Goal: Task Accomplishment & Management: Complete application form

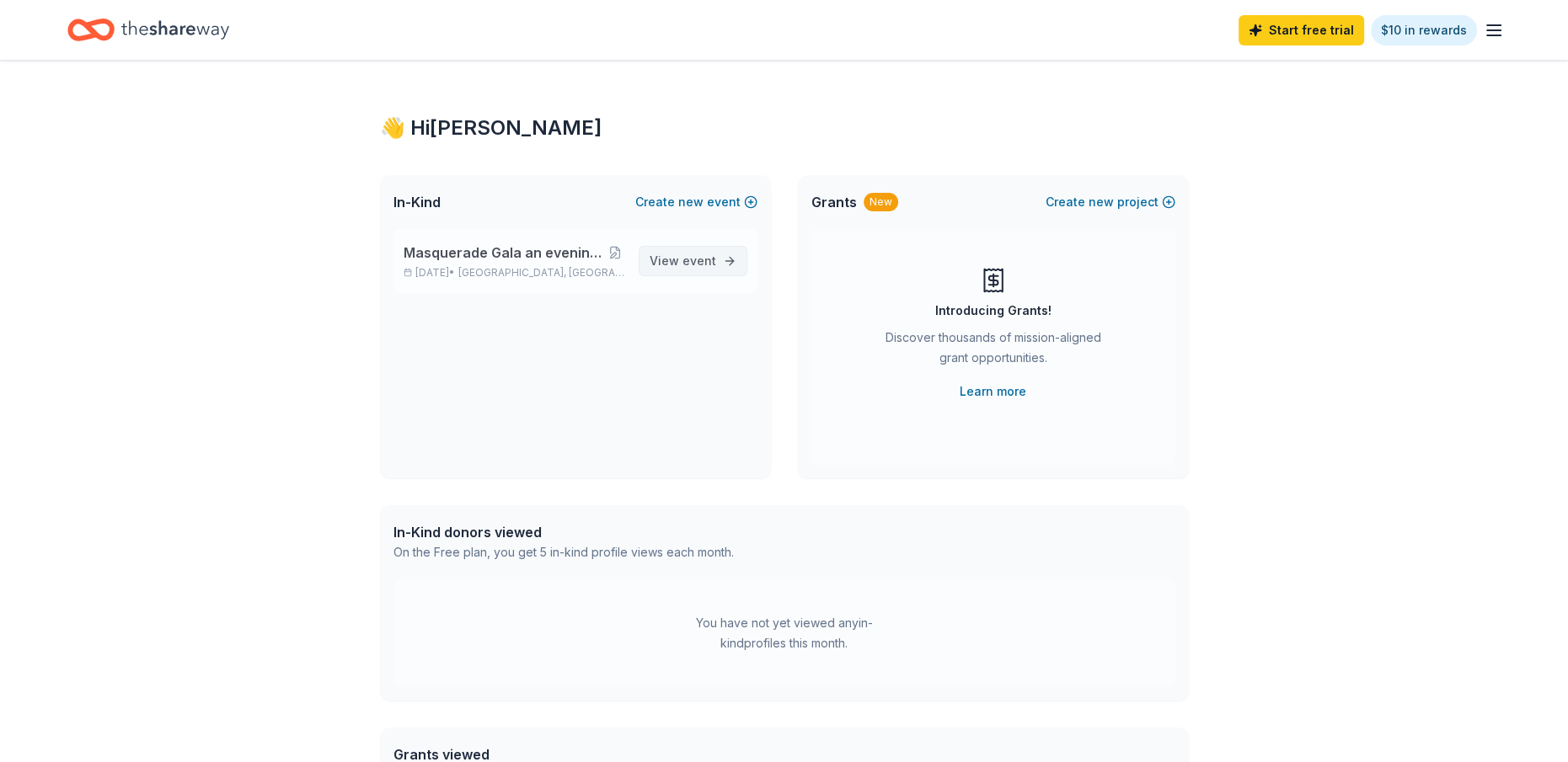
click at [691, 263] on span "event" at bounding box center [699, 260] width 34 height 14
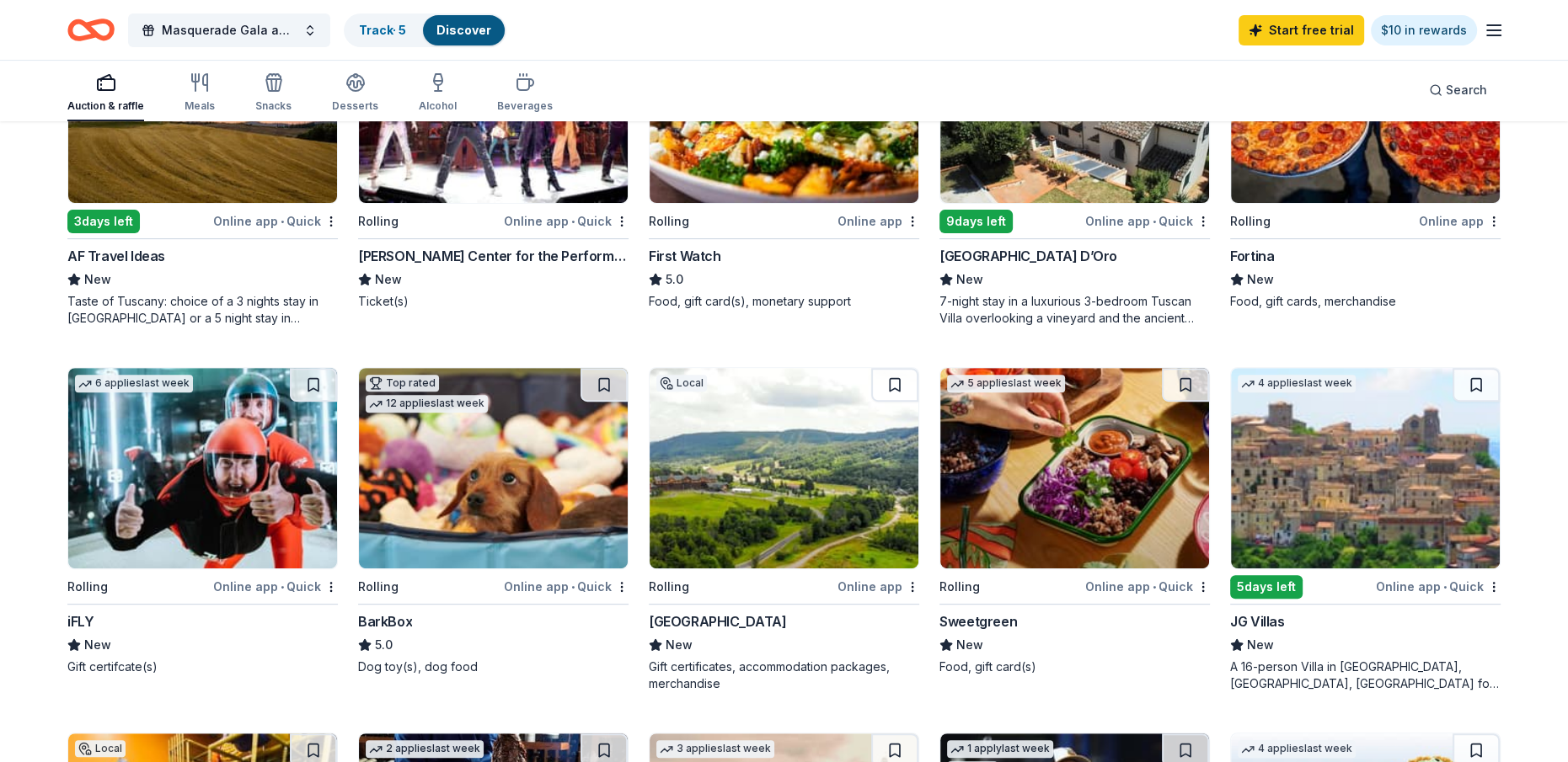
scroll to position [505, 0]
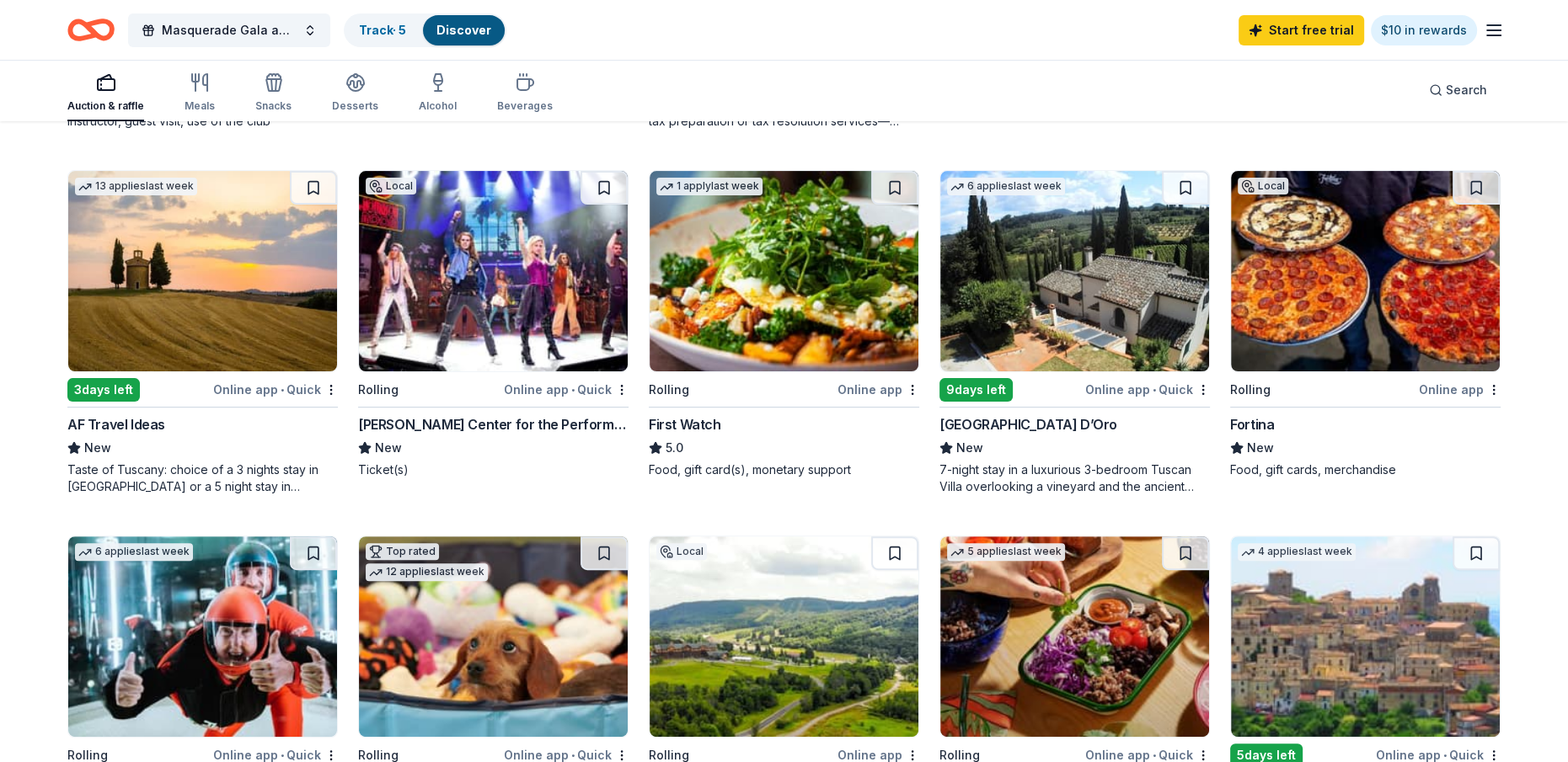
click at [154, 425] on div "AF Travel Ideas" at bounding box center [116, 424] width 98 height 20
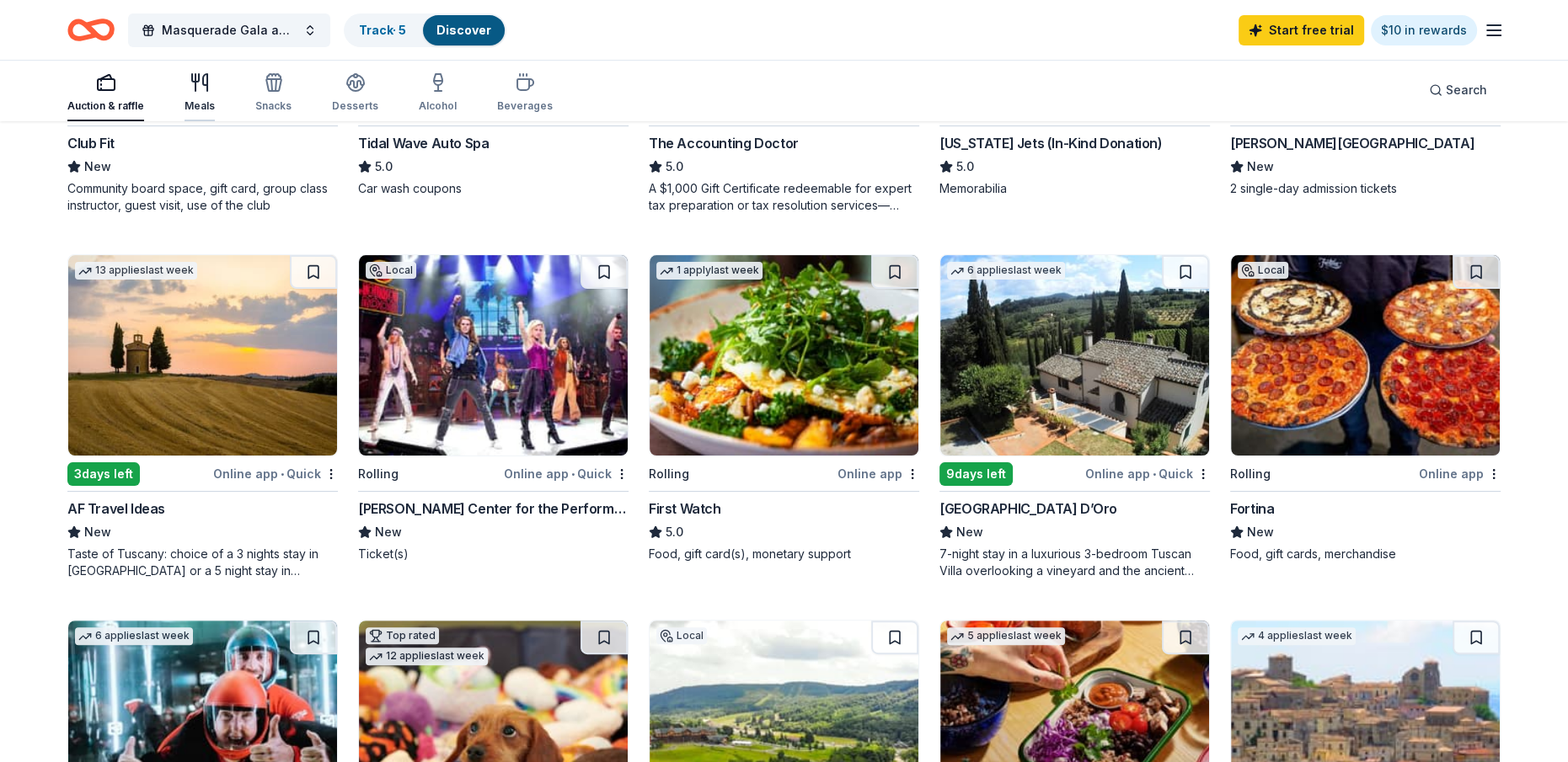
click at [196, 85] on icon "button" at bounding box center [196, 82] width 0 height 17
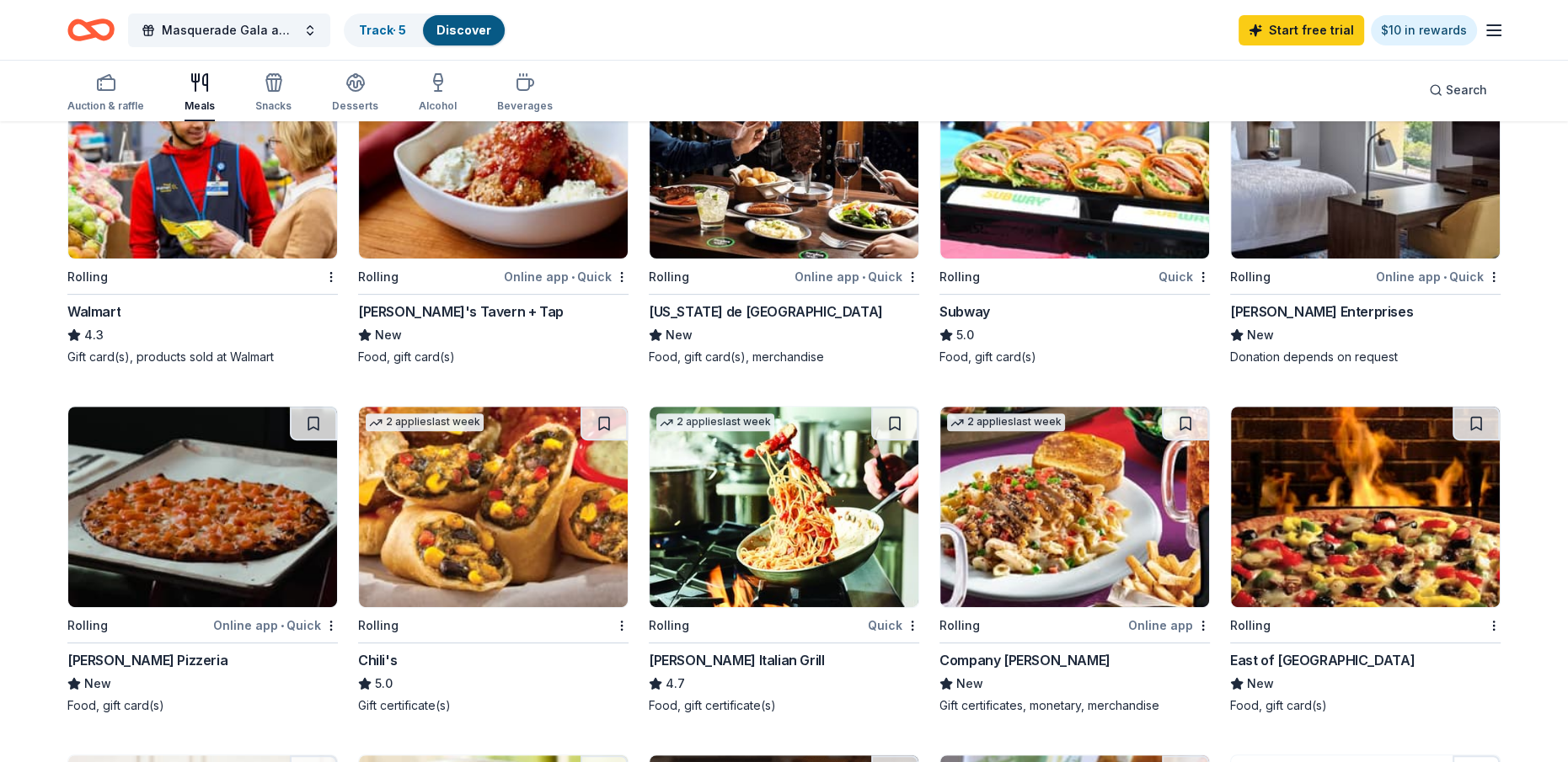
scroll to position [421, 0]
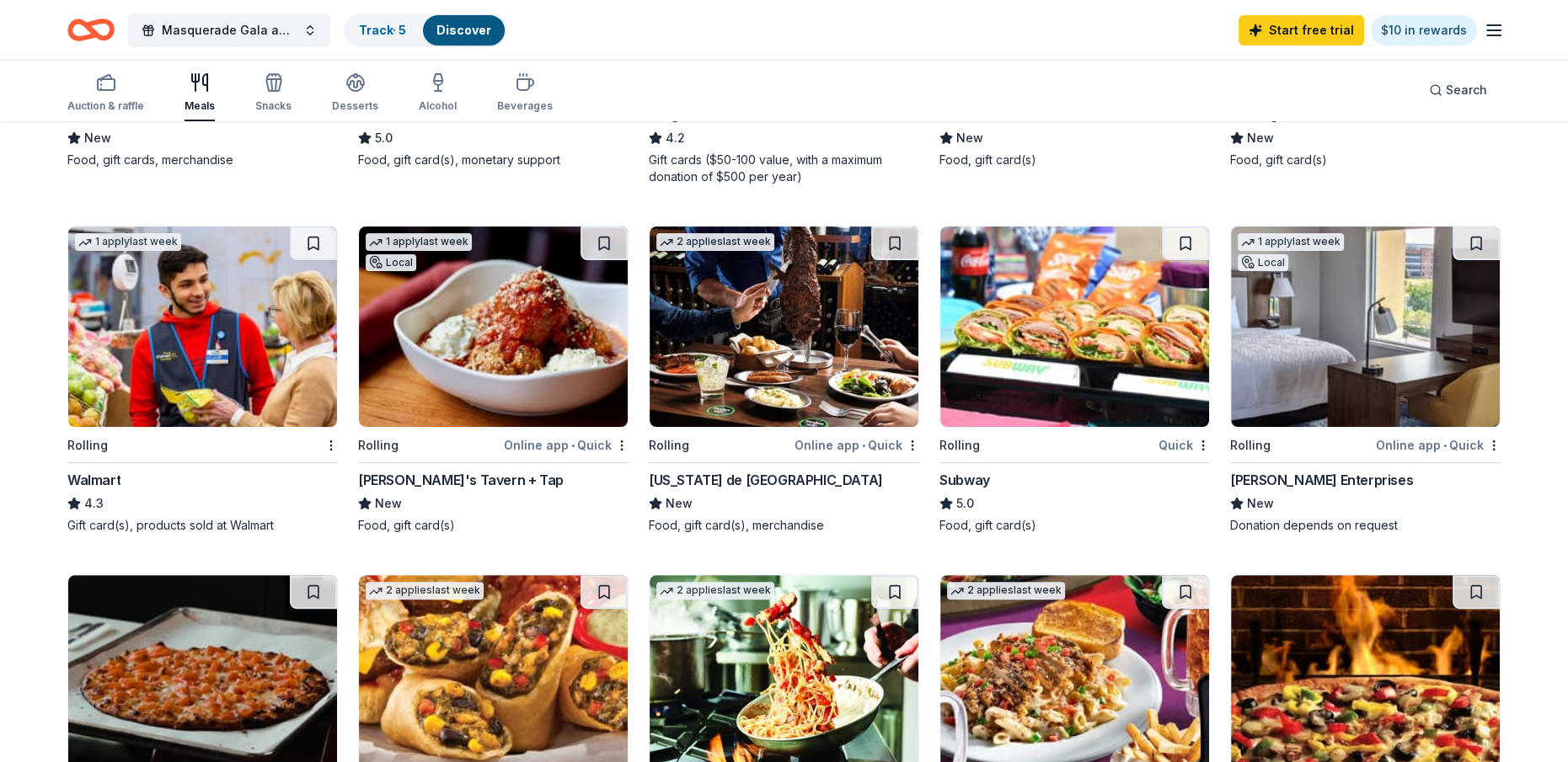
click at [135, 523] on div "Gift card(s), products sold at Walmart" at bounding box center [202, 525] width 270 height 17
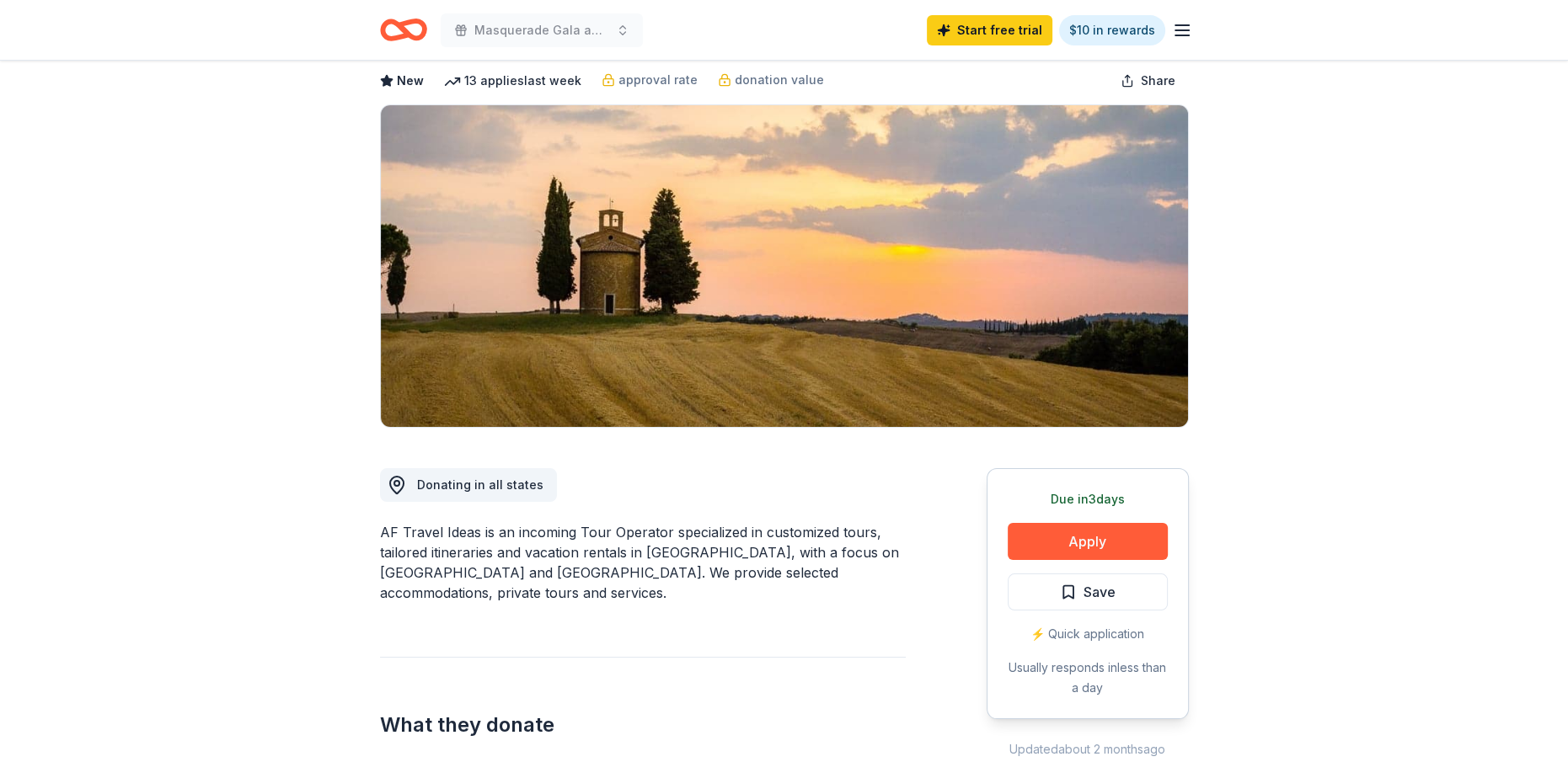
scroll to position [169, 0]
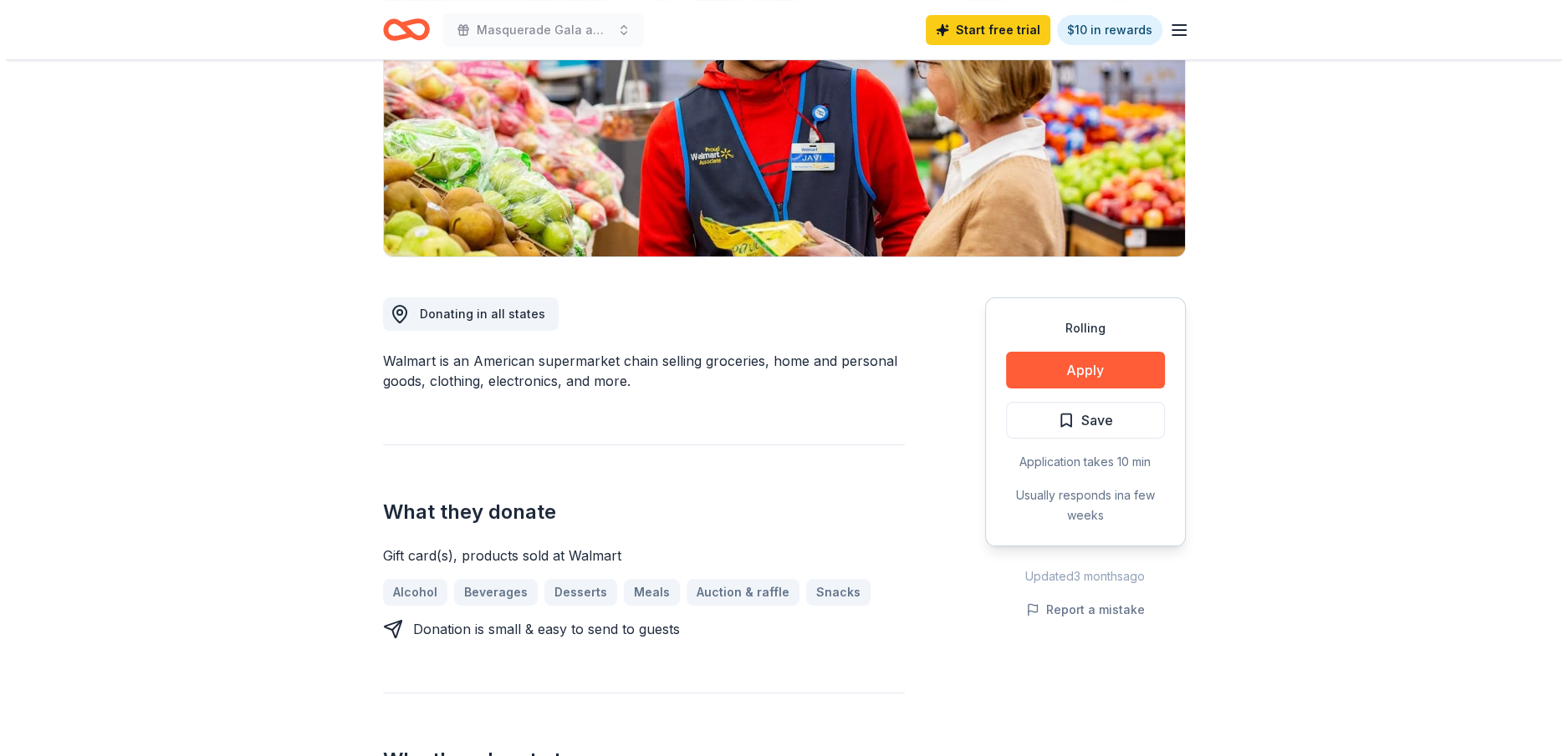
scroll to position [335, 0]
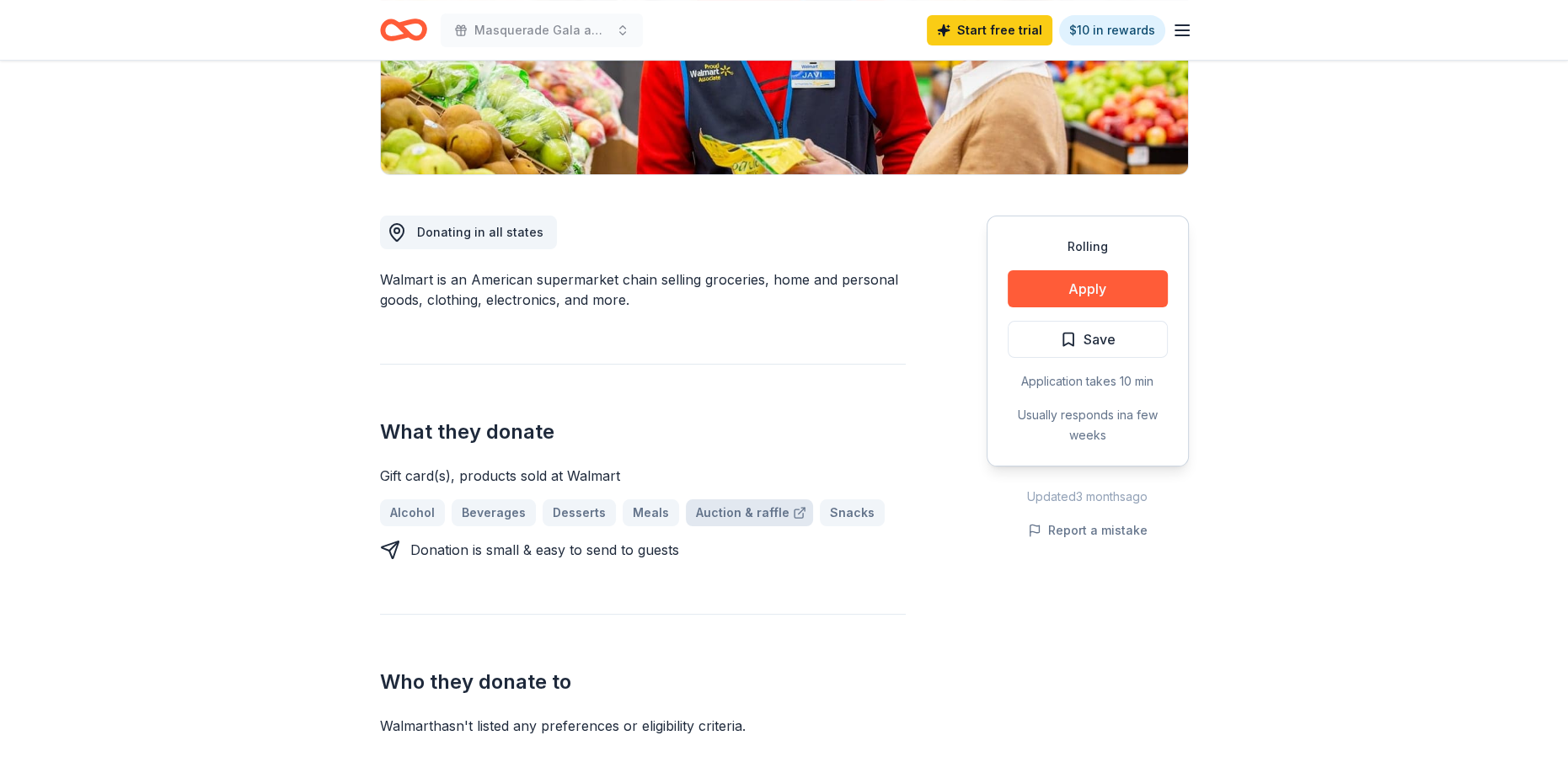
click at [717, 509] on link "Auction & raffle" at bounding box center [750, 513] width 128 height 27
click at [1080, 286] on button "Apply" at bounding box center [1087, 288] width 160 height 37
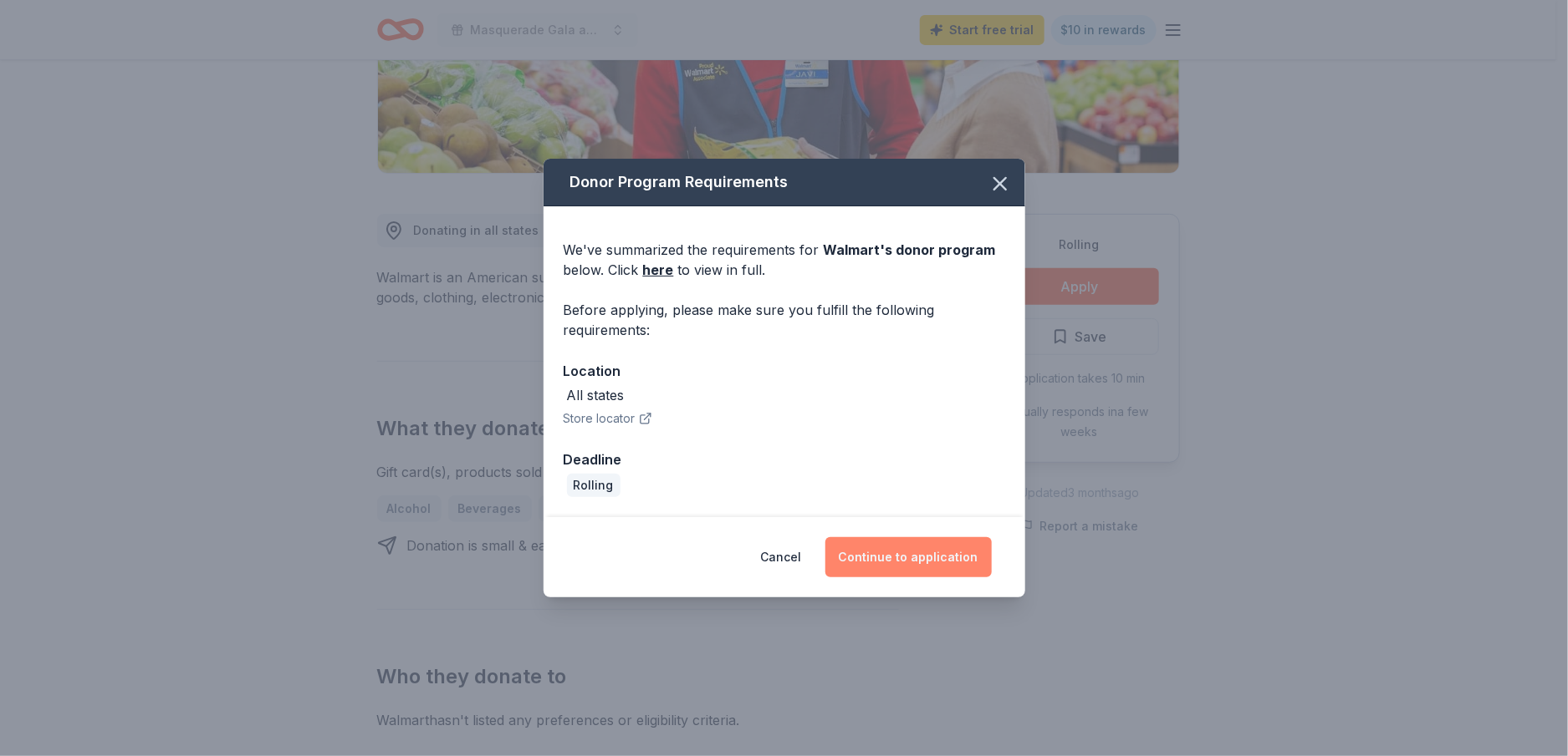
click at [917, 553] on button "Continue to application" at bounding box center [909, 557] width 167 height 40
